Goal: Information Seeking & Learning: Learn about a topic

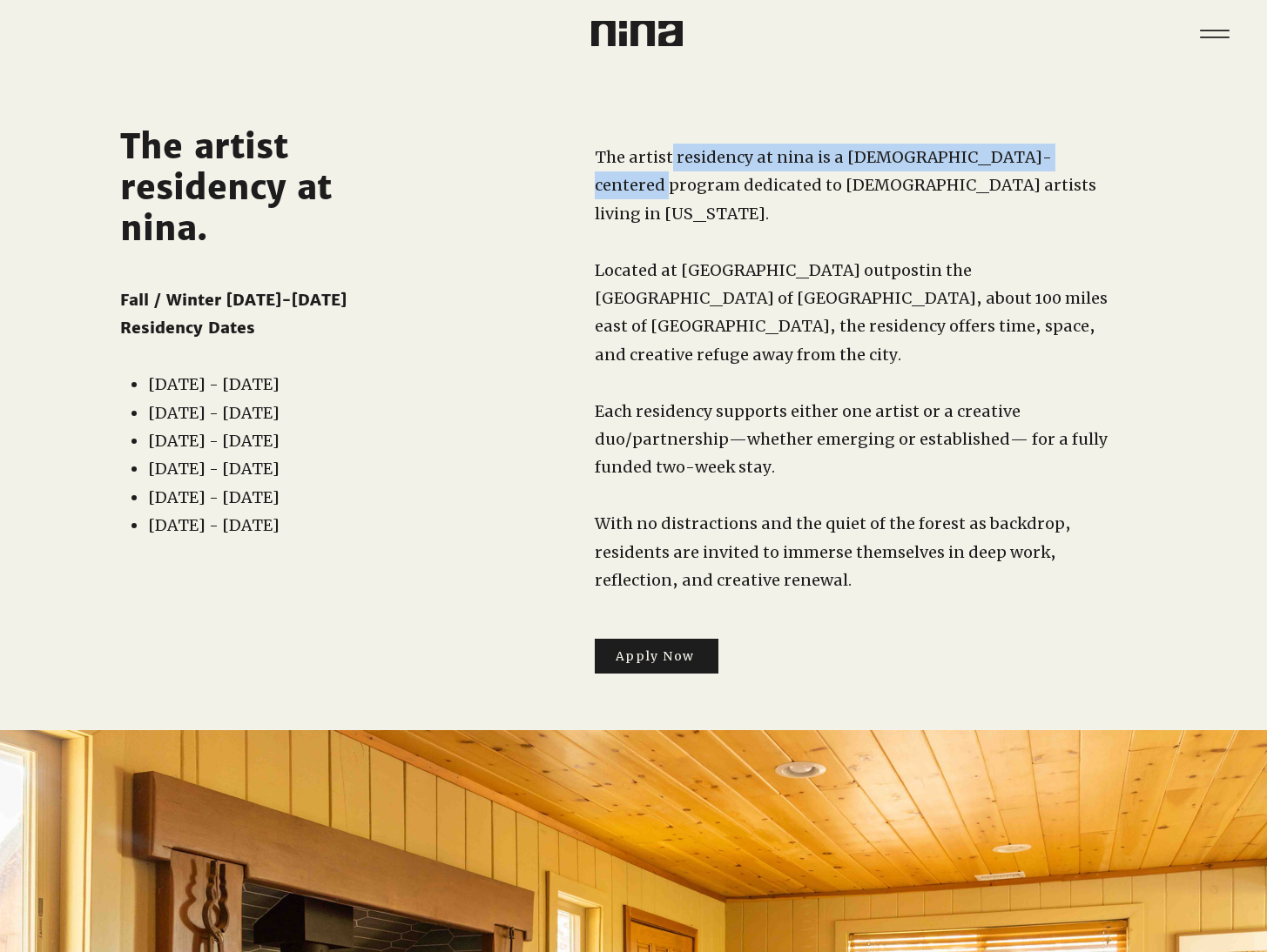
drag, startPoint x: 670, startPoint y: 155, endPoint x: 1072, endPoint y: 150, distance: 402.0
click at [1072, 150] on span "The artist residency at nina is a [DEMOGRAPHIC_DATA]-centered program dedicated…" at bounding box center [846, 185] width 502 height 77
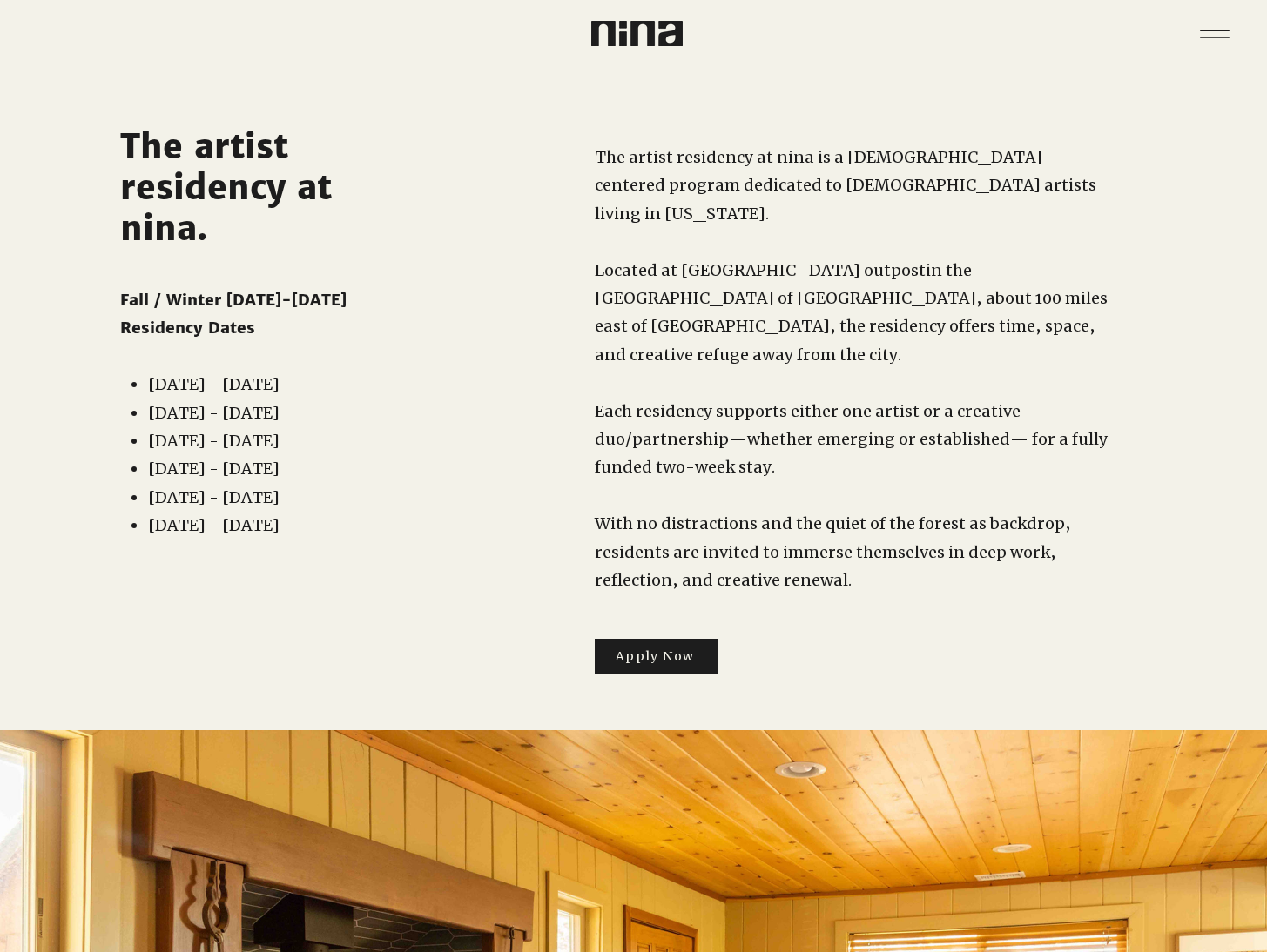
click at [1072, 148] on span "The artist residency at nina is a [DEMOGRAPHIC_DATA]-centered program dedicated…" at bounding box center [846, 185] width 502 height 77
drag, startPoint x: 604, startPoint y: 181, endPoint x: 786, endPoint y: 181, distance: 182.0
click at [786, 181] on span "The artist residency at nina is a [DEMOGRAPHIC_DATA]-centered program dedicated…" at bounding box center [846, 185] width 502 height 77
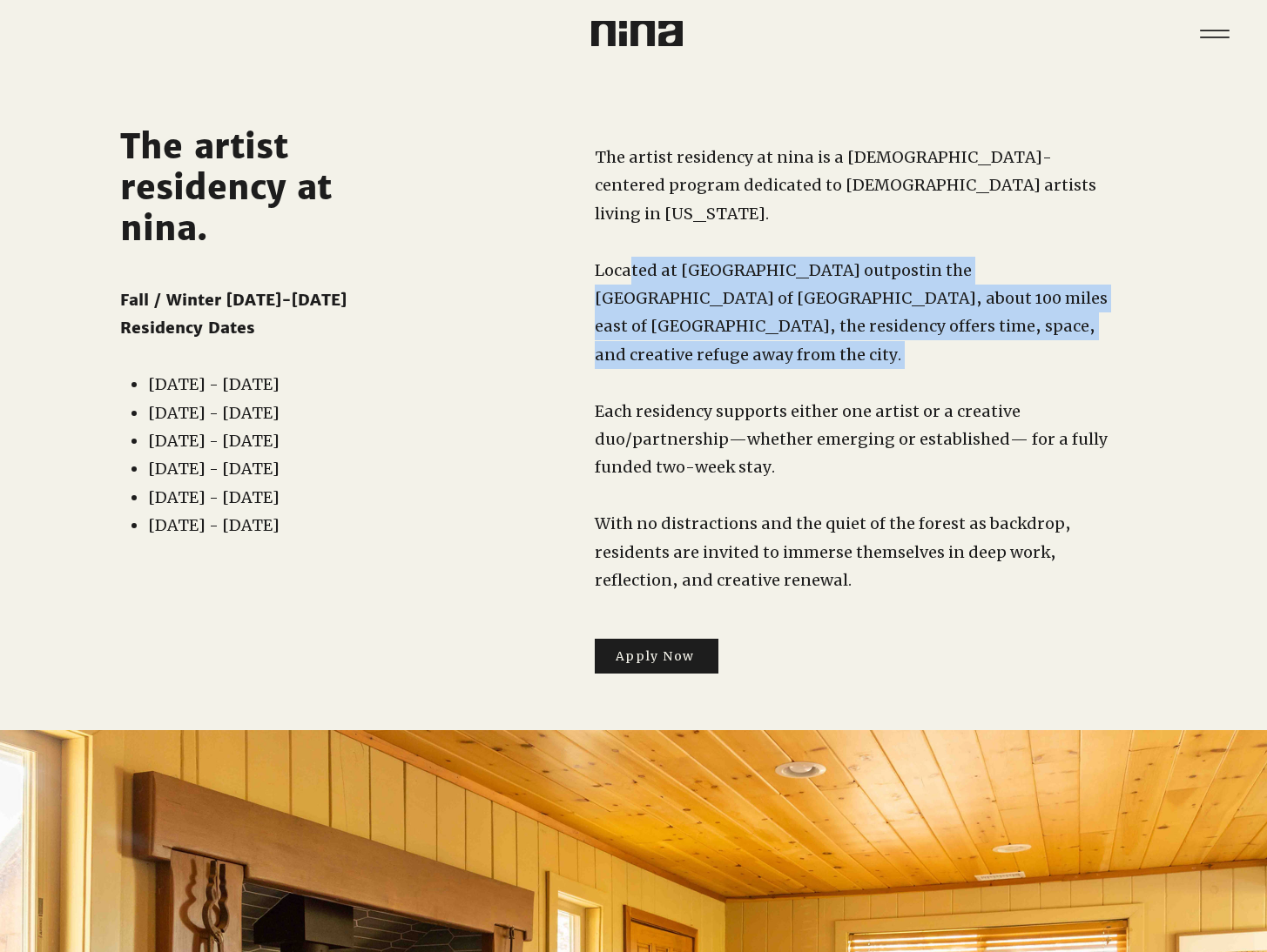
drag, startPoint x: 627, startPoint y: 232, endPoint x: 884, endPoint y: 349, distance: 282.4
click at [884, 350] on div "The artist residency at nina is a [DEMOGRAPHIC_DATA]-centered program dedicated…" at bounding box center [853, 368] width 517 height 451
click at [884, 369] on p "​" at bounding box center [853, 383] width 517 height 28
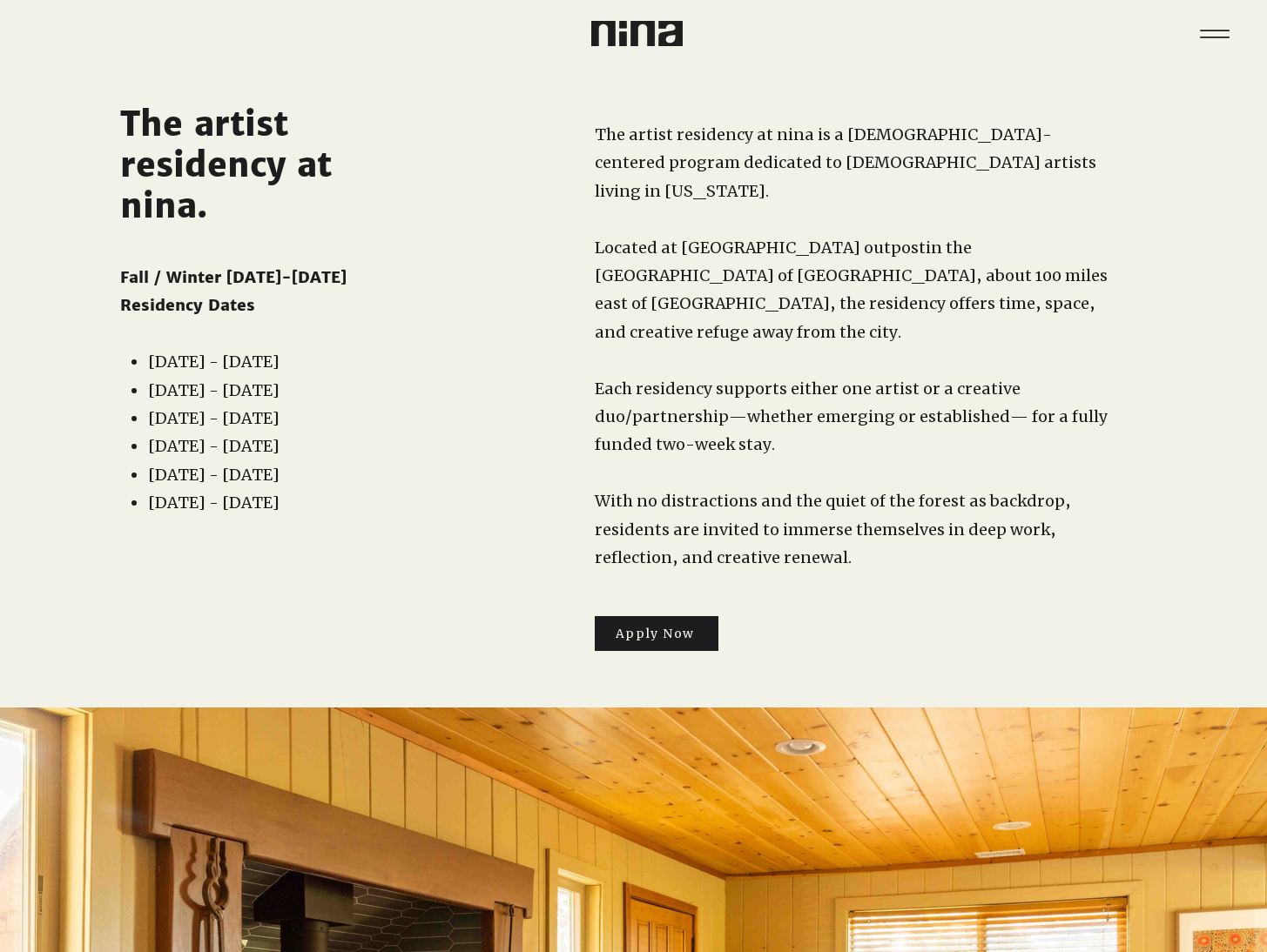
scroll to position [26, 0]
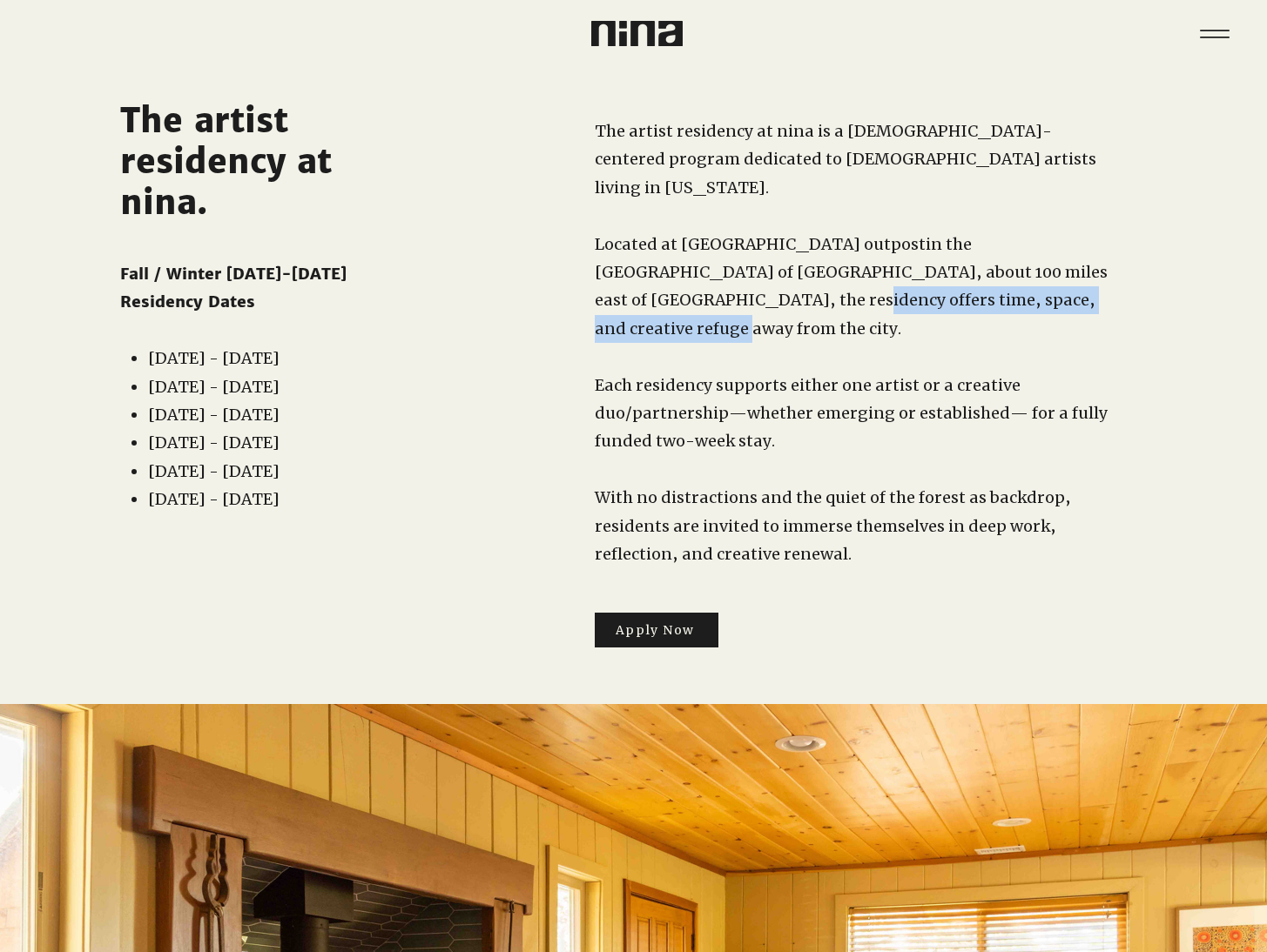
drag, startPoint x: 630, startPoint y: 273, endPoint x: 988, endPoint y: 270, distance: 358.0
click at [987, 271] on span "in the [GEOGRAPHIC_DATA] of [GEOGRAPHIC_DATA], about 100 miles east of [GEOGRAP…" at bounding box center [851, 286] width 513 height 105
click at [988, 270] on span "in the [GEOGRAPHIC_DATA] of [GEOGRAPHIC_DATA], about 100 miles east of [GEOGRAP…" at bounding box center [851, 286] width 513 height 105
